Goal: Check status: Check status

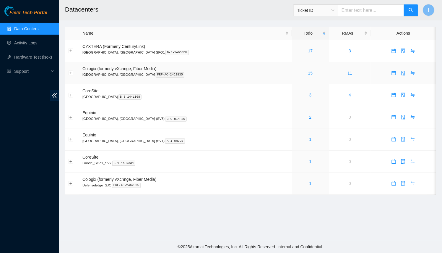
click at [308, 73] on link "15" at bounding box center [310, 73] width 5 height 5
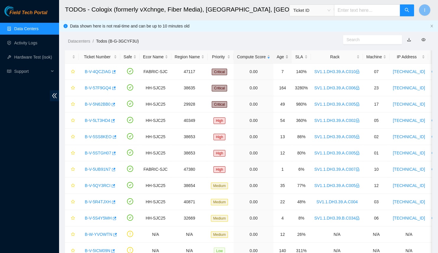
click at [282, 57] on div "Age" at bounding box center [283, 57] width 12 height 7
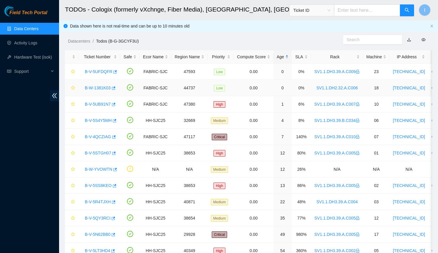
click at [87, 86] on link "B-W-1381K03" at bounding box center [98, 87] width 26 height 5
click at [103, 86] on link "B-W-1381K03" at bounding box center [98, 87] width 26 height 5
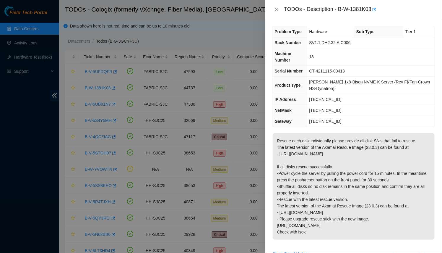
click at [217, 155] on div at bounding box center [221, 126] width 442 height 253
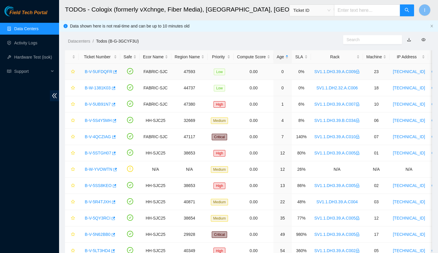
click at [99, 70] on link "B-V-5UFDQFR" at bounding box center [98, 71] width 27 height 5
click at [102, 73] on link "B-V-5UFDQFR" at bounding box center [98, 71] width 27 height 5
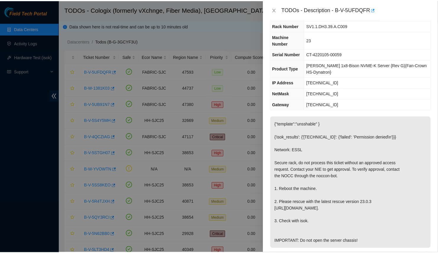
scroll to position [17, 0]
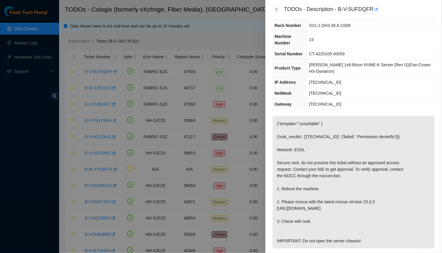
click at [241, 161] on div at bounding box center [221, 126] width 442 height 253
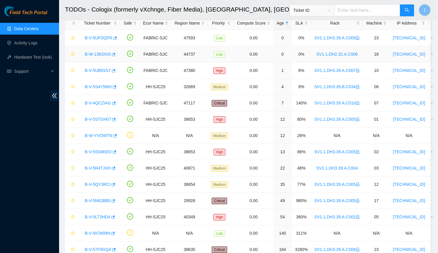
scroll to position [0, 0]
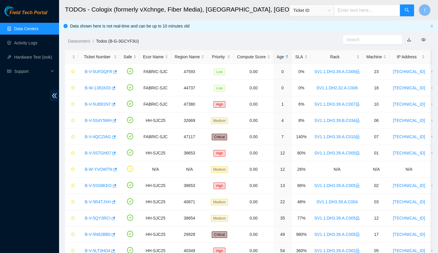
click at [368, 7] on input "text" at bounding box center [367, 10] width 66 height 12
paste input "739263646177"
type input "739263646177"
click at [286, 17] on h2 "TODOs - Cologix (formerly vXchnge, Fiber Media), [GEOGRAPHIC_DATA], [GEOGRAPHIC…" at bounding box center [214, 9] width 299 height 19
click at [320, 8] on span "Ticket ID" at bounding box center [312, 10] width 37 height 9
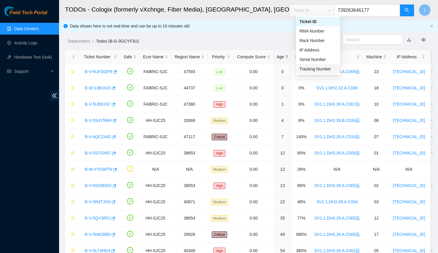
click at [312, 72] on div "Tracking Number" at bounding box center [318, 68] width 44 height 9
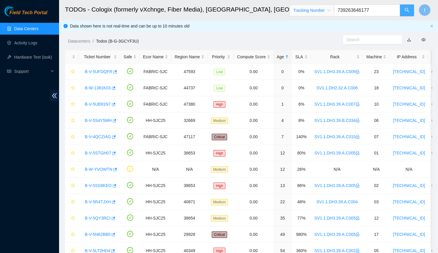
click at [408, 12] on span "search" at bounding box center [407, 11] width 5 height 6
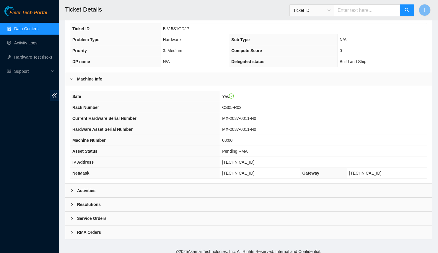
scroll to position [110, 0]
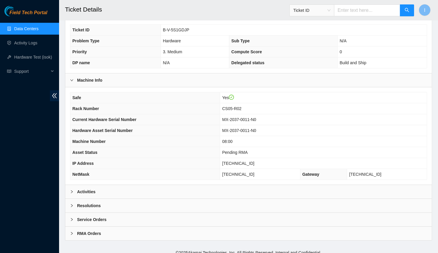
click at [159, 191] on div "Activities" at bounding box center [248, 192] width 367 height 14
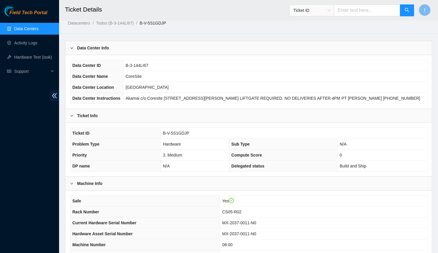
scroll to position [1, 0]
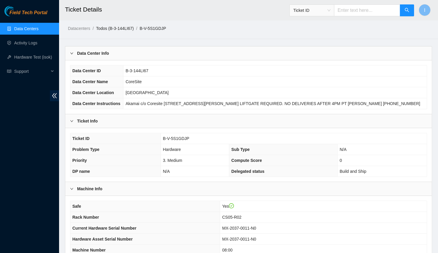
click at [127, 27] on link "Todos (B-3-144LI67)" at bounding box center [115, 28] width 38 height 5
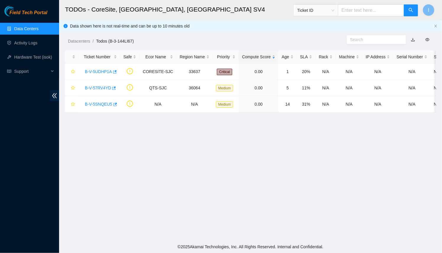
click at [378, 10] on input "text" at bounding box center [371, 10] width 66 height 12
click at [333, 8] on span "Ticket ID" at bounding box center [315, 10] width 37 height 9
click at [355, 10] on input "text" at bounding box center [371, 10] width 66 height 12
click at [328, 7] on span "Ticket ID" at bounding box center [315, 10] width 37 height 9
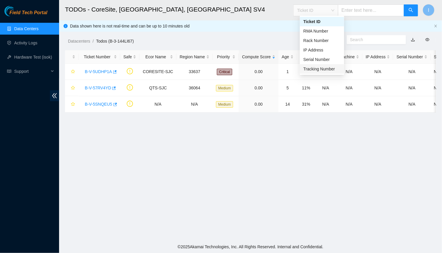
click at [333, 66] on div "Tracking Number" at bounding box center [322, 69] width 37 height 7
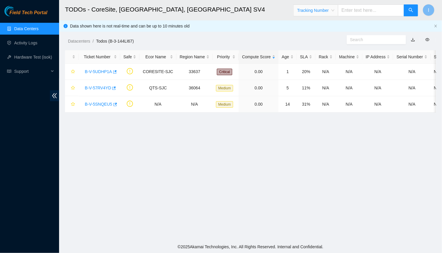
click at [375, 9] on input "text" at bounding box center [371, 10] width 66 height 12
paste input "739263646199"
type input "739263646199"
click at [413, 10] on icon "search" at bounding box center [411, 10] width 5 height 5
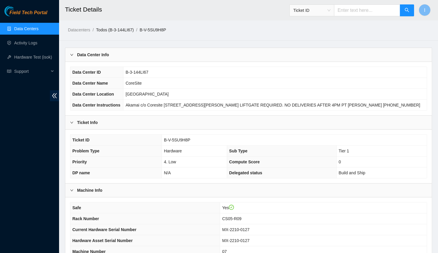
click at [122, 29] on link "Todos (B-3-144LI67)" at bounding box center [115, 29] width 38 height 5
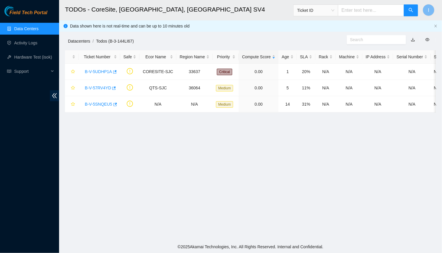
click at [80, 40] on link "Datacenters" at bounding box center [79, 41] width 22 height 5
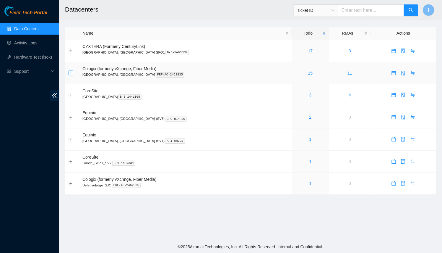
click at [70, 71] on button "Expand row" at bounding box center [71, 73] width 5 height 5
